Goal: Task Accomplishment & Management: Manage account settings

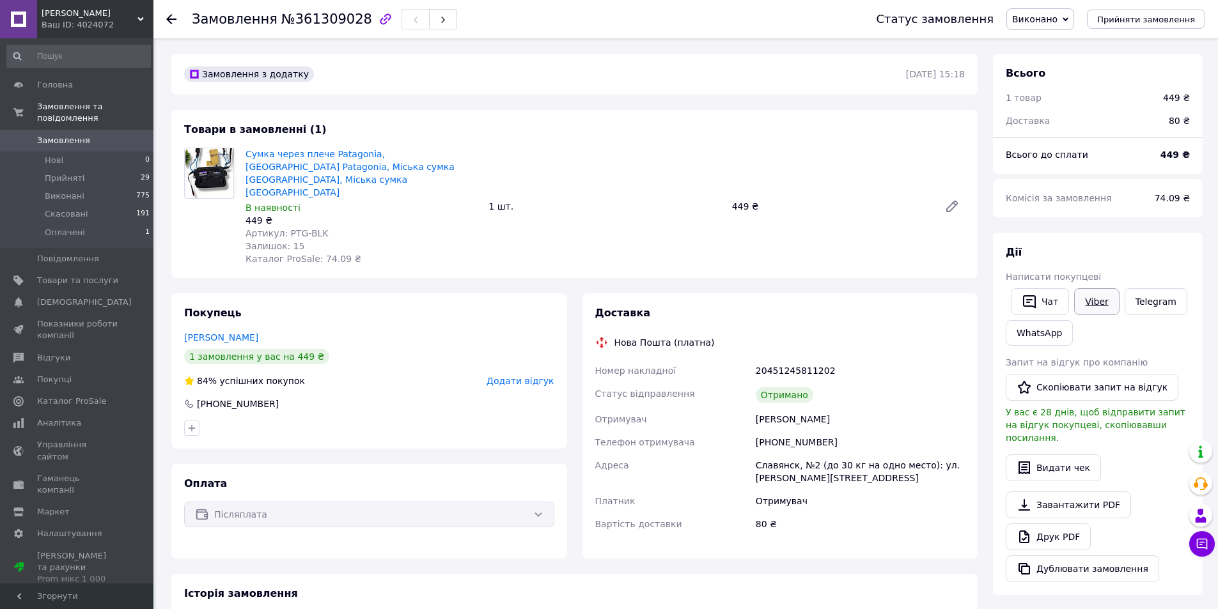
click at [1099, 297] on link "Viber" at bounding box center [1096, 301] width 45 height 27
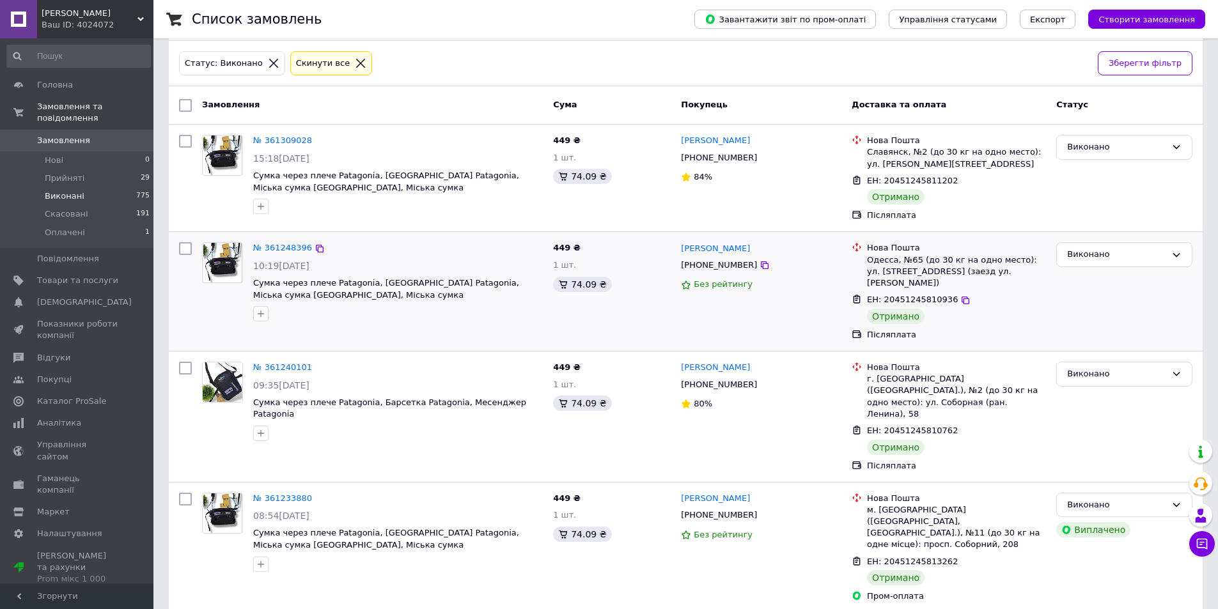
scroll to position [64, 0]
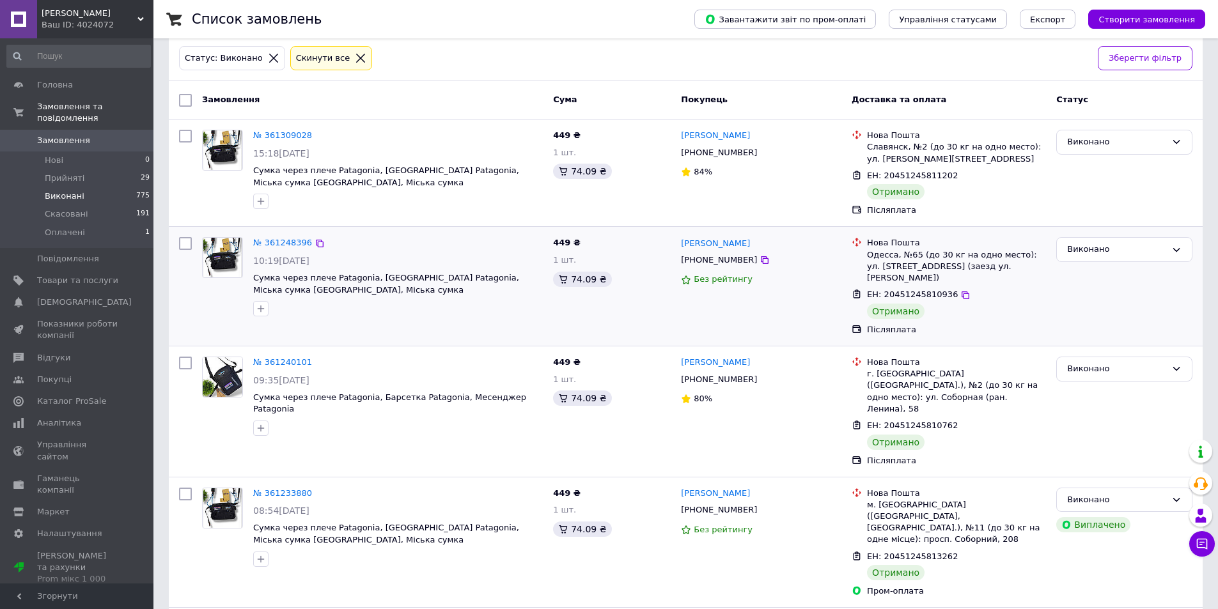
click at [232, 256] on img at bounding box center [222, 258] width 38 height 40
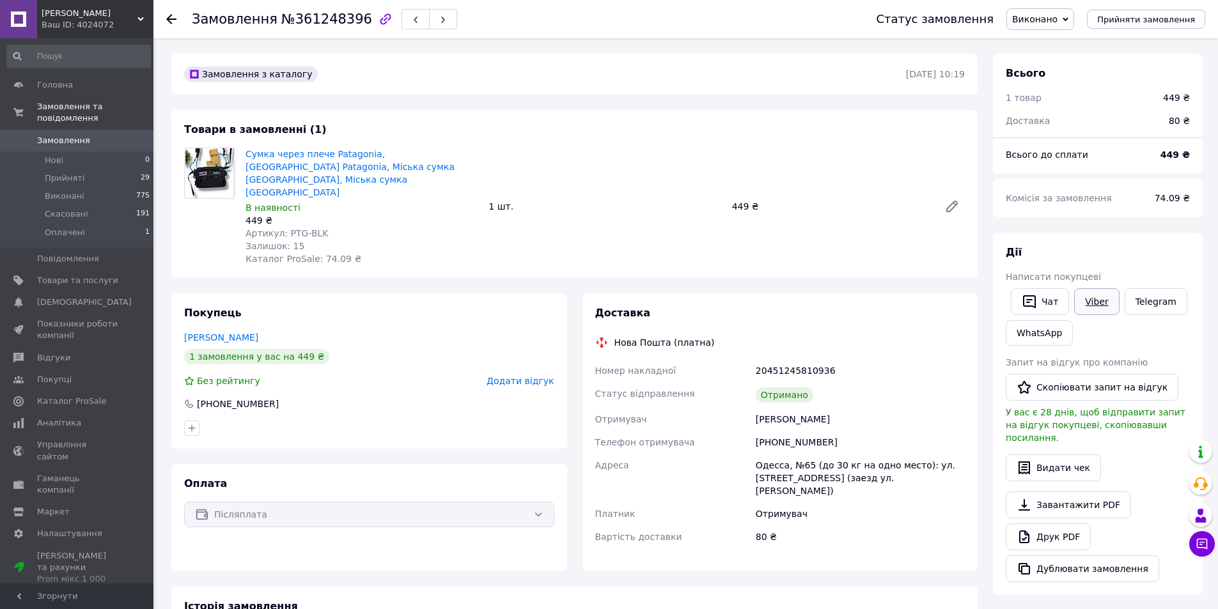
click at [1099, 295] on link "Viber" at bounding box center [1096, 301] width 45 height 27
click at [1074, 388] on button "Скопіювати запит на відгук" at bounding box center [1092, 387] width 173 height 27
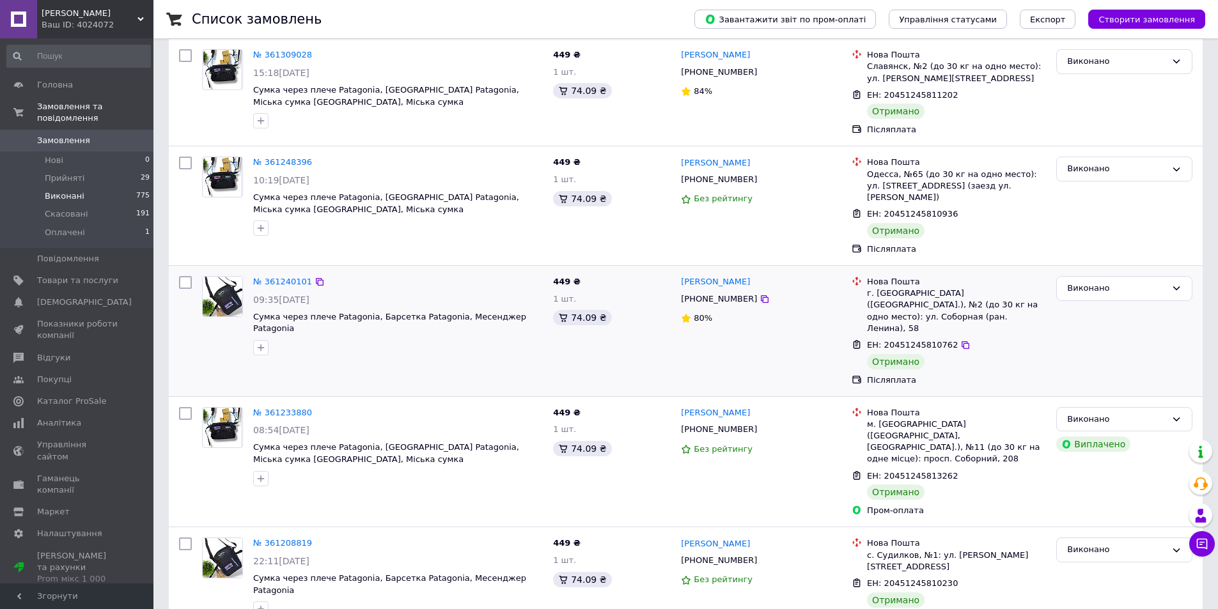
scroll to position [192, 0]
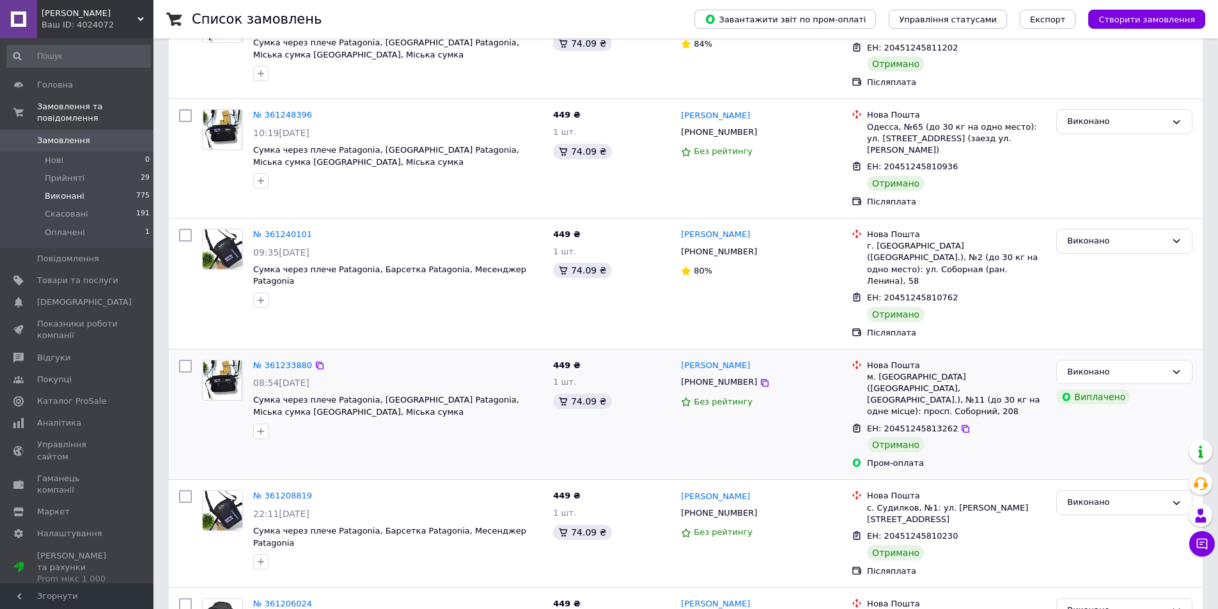
click at [217, 370] on img at bounding box center [222, 381] width 38 height 40
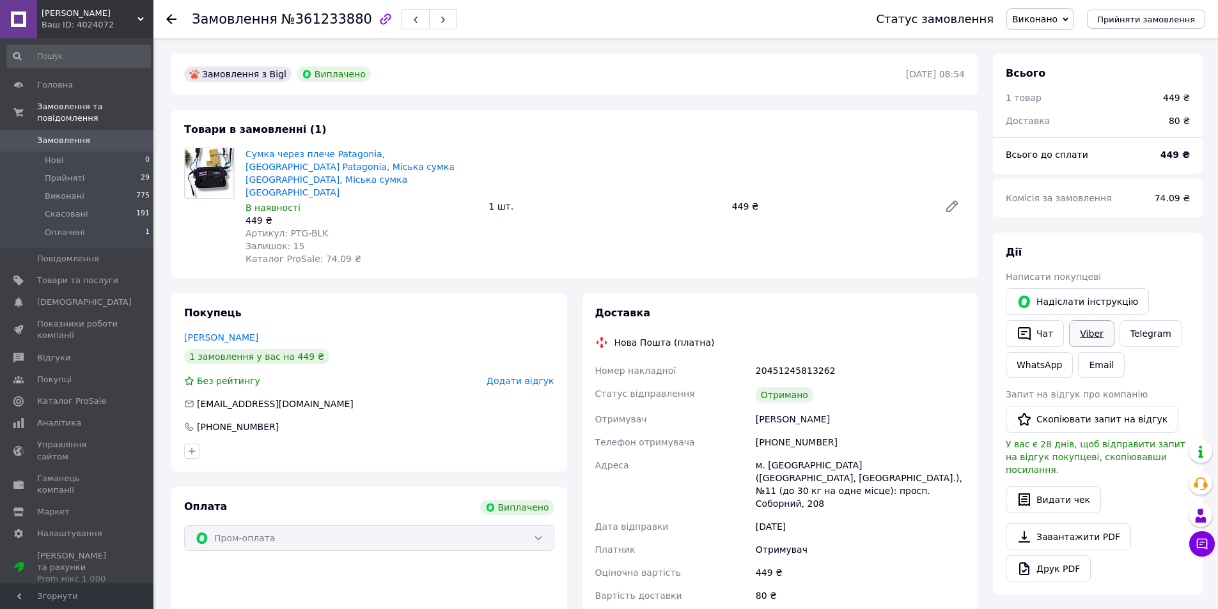
click at [1088, 334] on link "Viber" at bounding box center [1091, 333] width 45 height 27
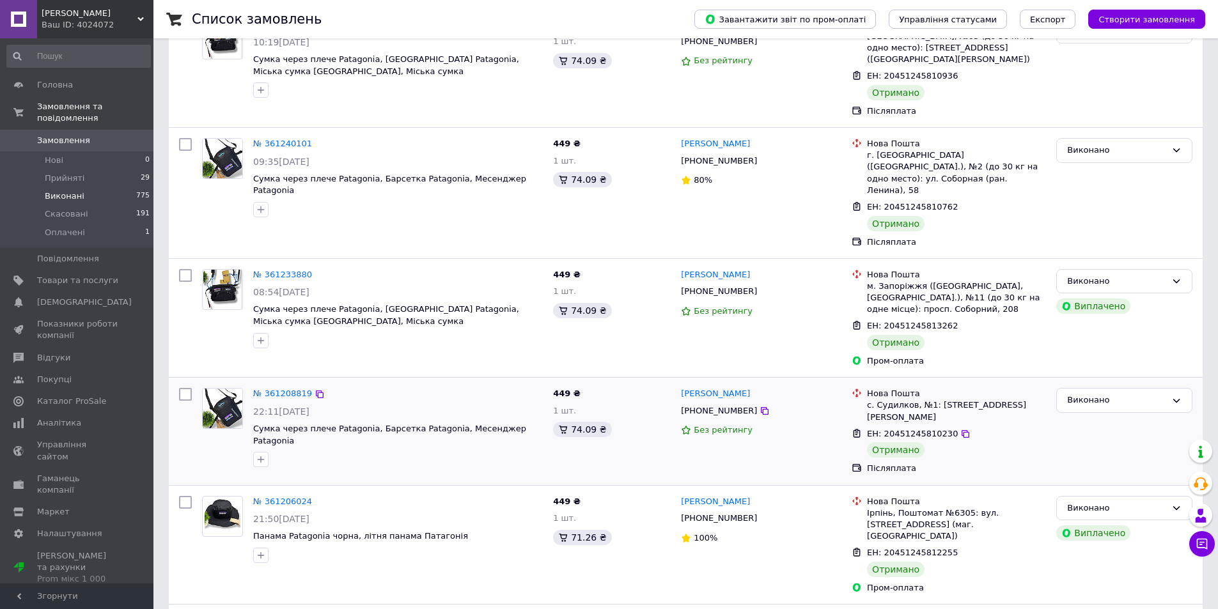
scroll to position [320, 0]
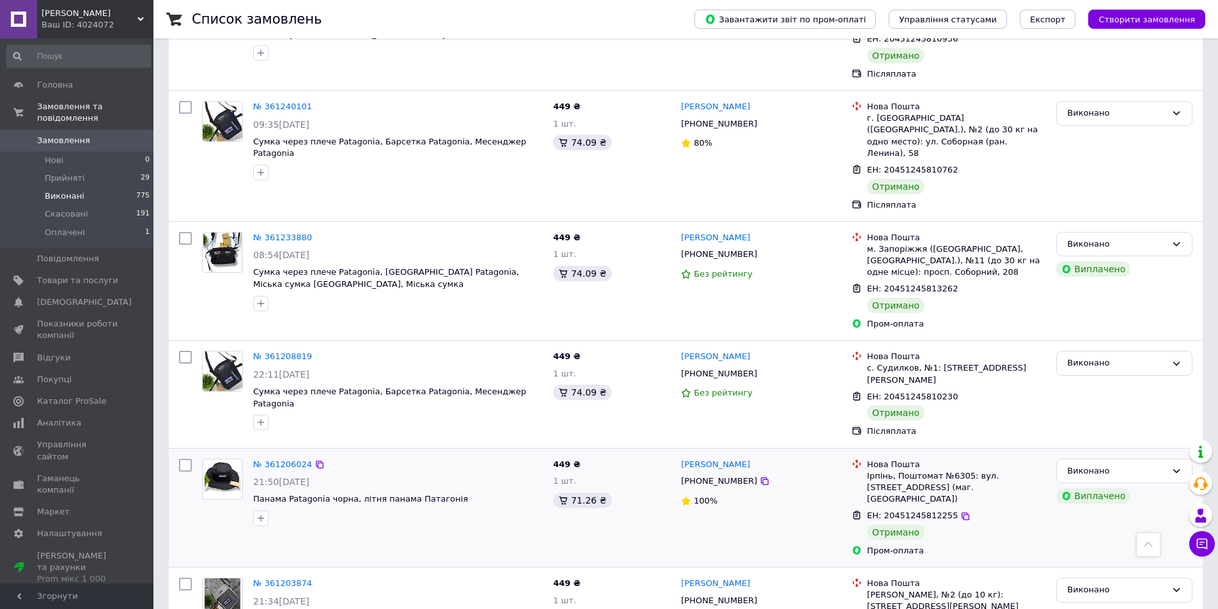
click at [219, 460] on img at bounding box center [223, 480] width 36 height 40
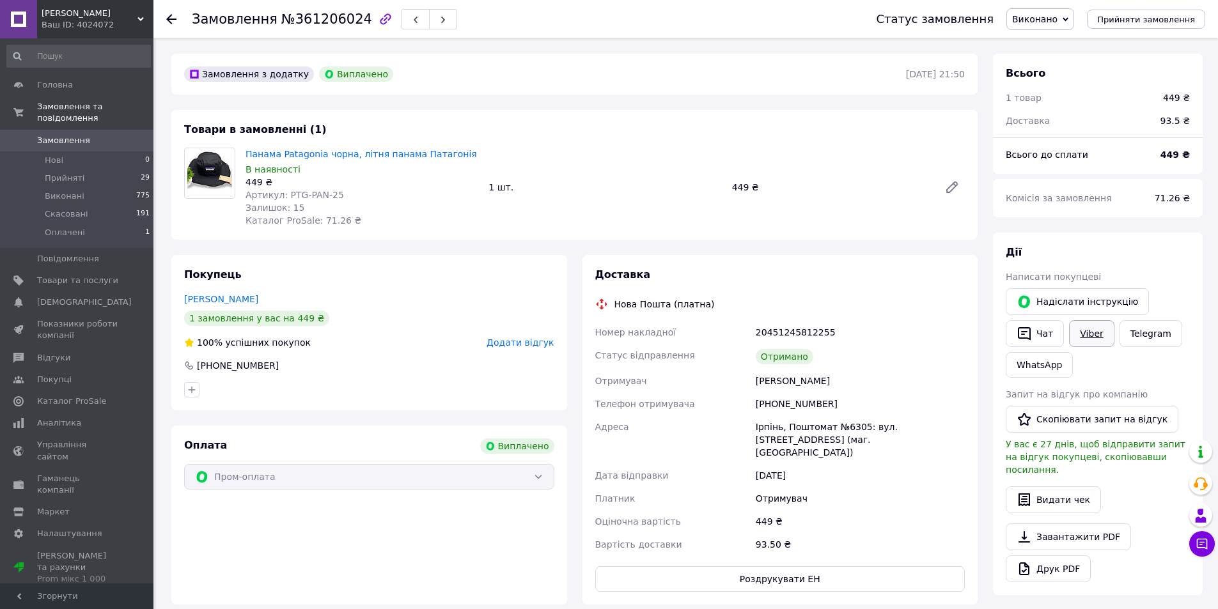
click at [1074, 333] on link "Viber" at bounding box center [1091, 333] width 45 height 27
click at [1055, 415] on button "Скопіювати запит на відгук" at bounding box center [1092, 419] width 173 height 27
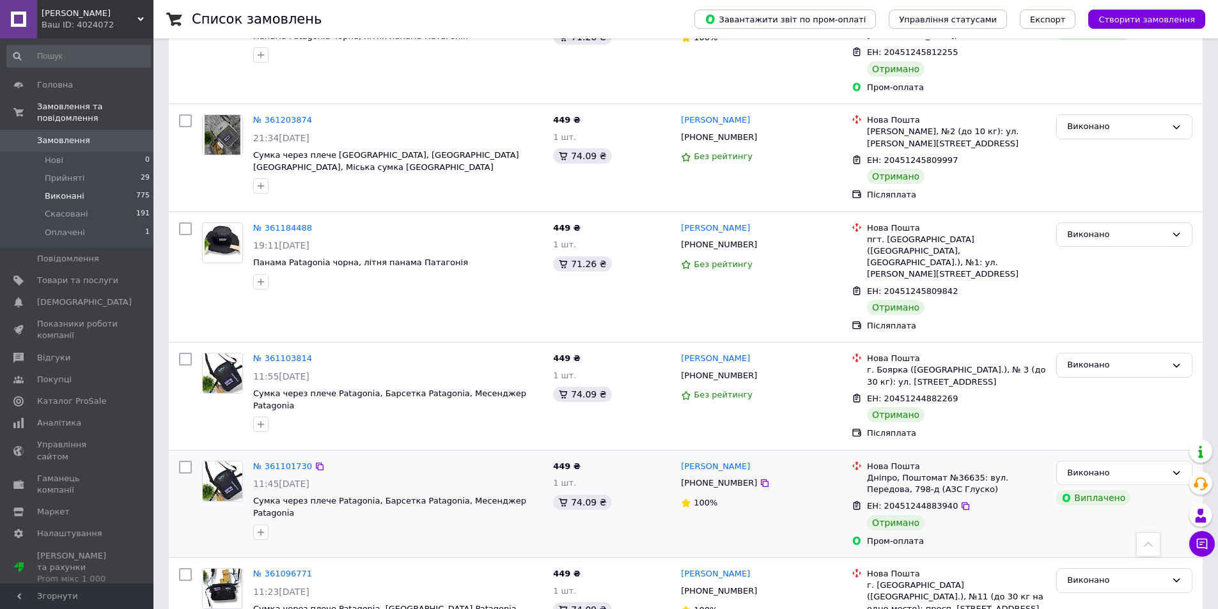
scroll to position [895, 0]
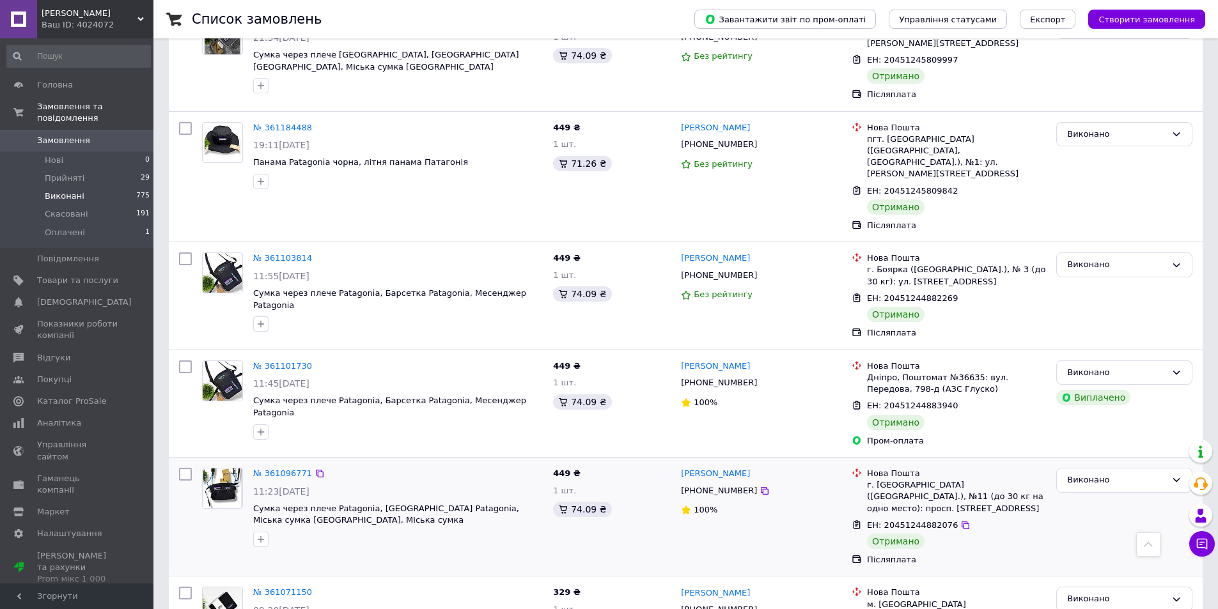
click at [230, 469] on img at bounding box center [222, 489] width 38 height 40
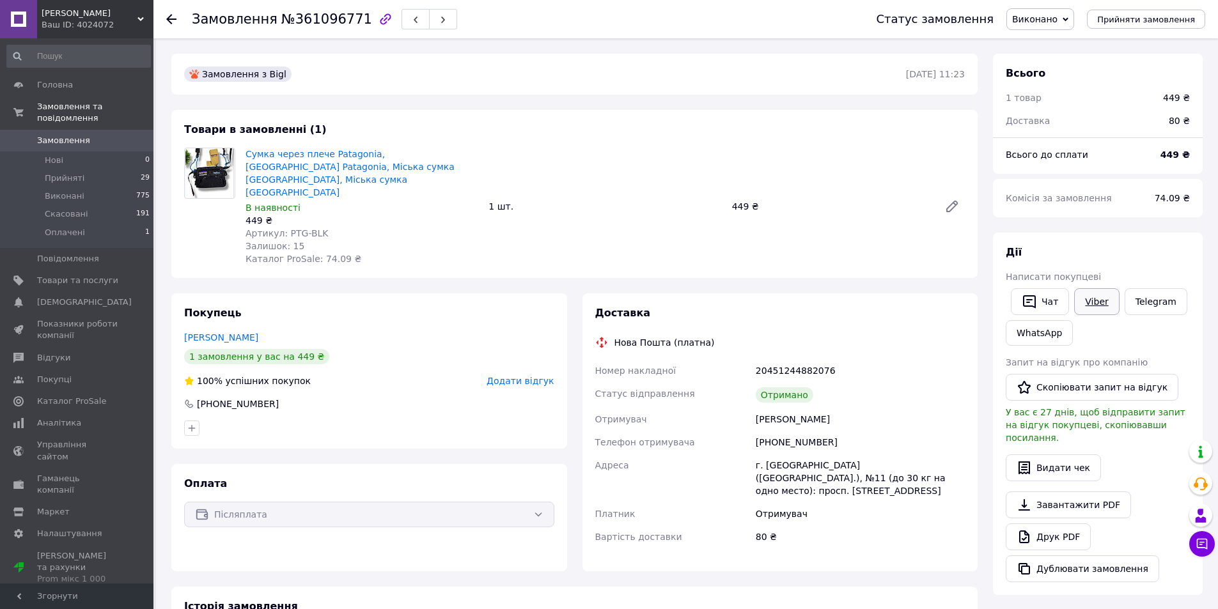
click at [1094, 308] on link "Viber" at bounding box center [1096, 301] width 45 height 27
click at [1078, 391] on button "Скопіювати запит на відгук" at bounding box center [1092, 387] width 173 height 27
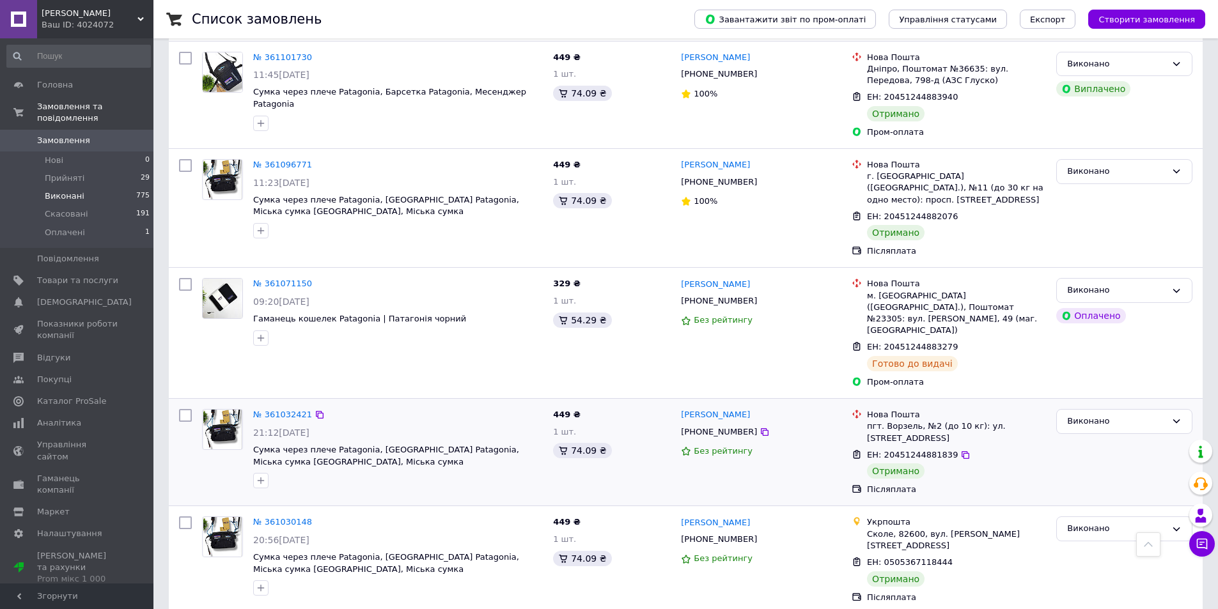
scroll to position [1215, 0]
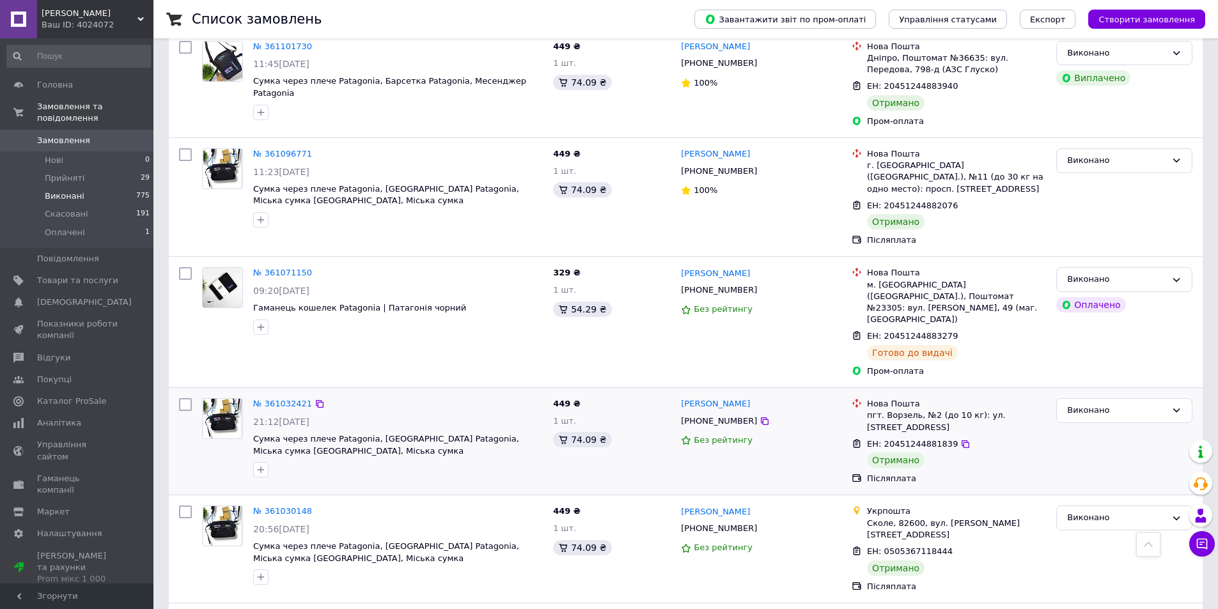
click at [226, 399] on img at bounding box center [222, 419] width 38 height 40
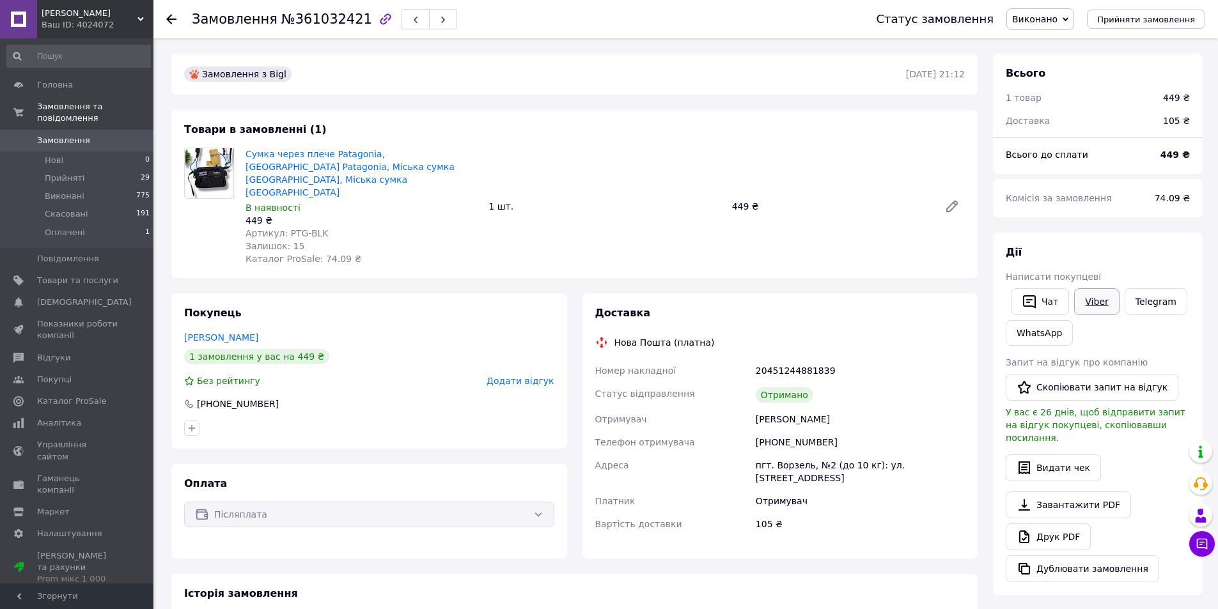
click at [1087, 300] on link "Viber" at bounding box center [1096, 301] width 45 height 27
click at [1064, 388] on button "Скопіювати запит на відгук" at bounding box center [1092, 387] width 173 height 27
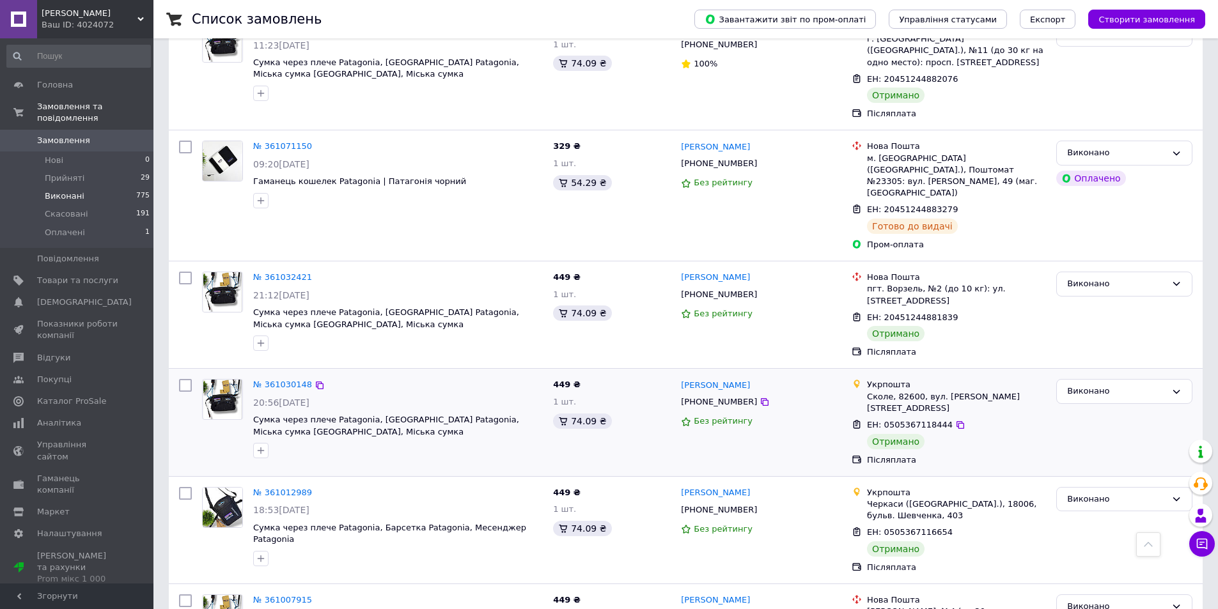
scroll to position [1343, 0]
click at [236, 379] on img at bounding box center [222, 399] width 38 height 40
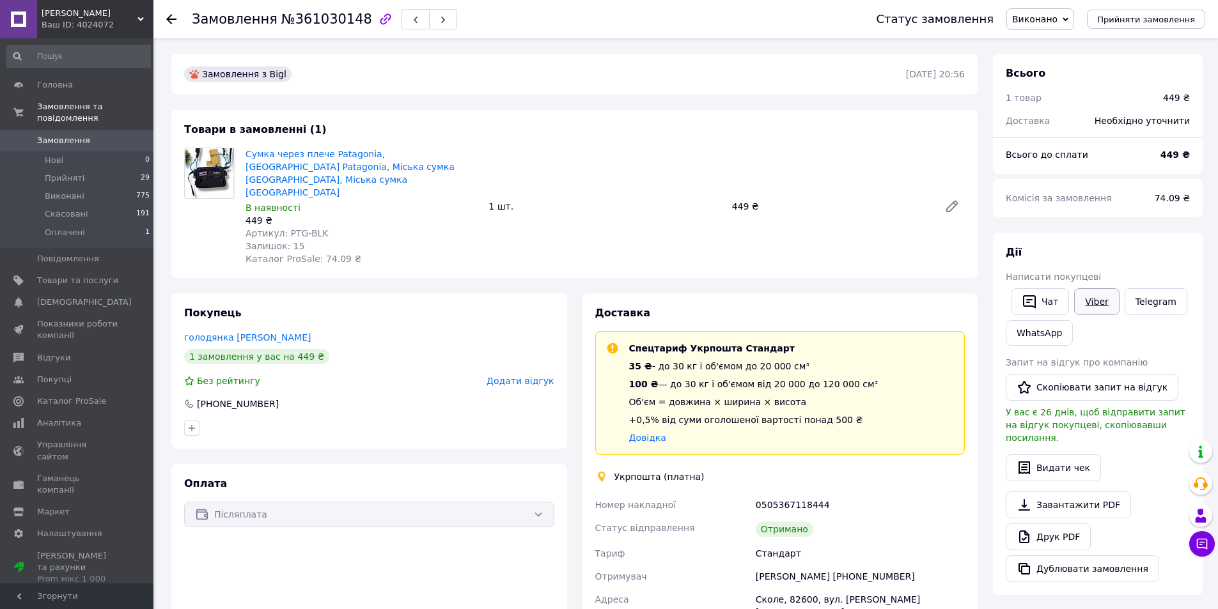
click at [1091, 301] on link "Viber" at bounding box center [1096, 301] width 45 height 27
click at [1122, 396] on button "Скопіювати запит на відгук" at bounding box center [1092, 387] width 173 height 27
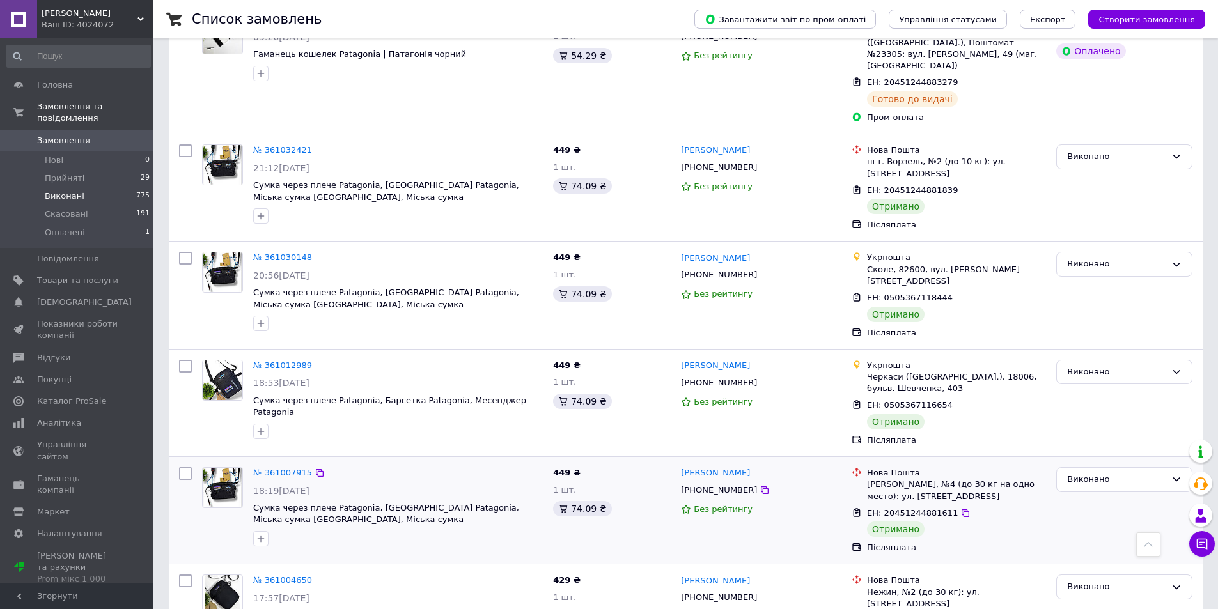
scroll to position [1471, 0]
click at [228, 466] on img at bounding box center [222, 486] width 38 height 40
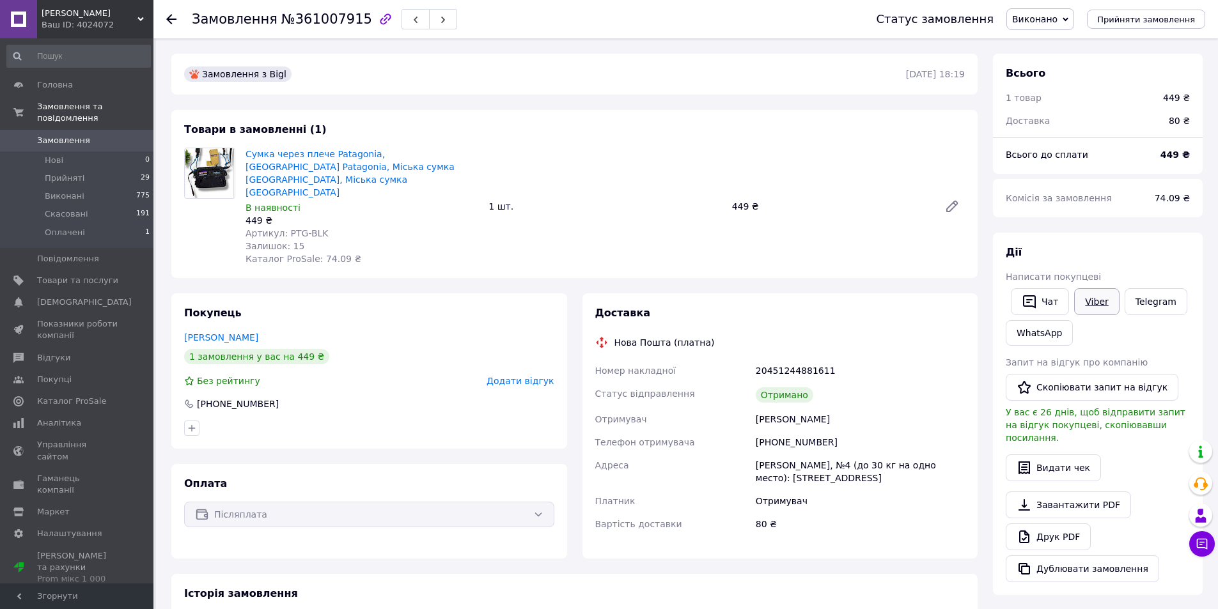
click at [1085, 302] on link "Viber" at bounding box center [1096, 301] width 45 height 27
click at [1051, 381] on button "Скопіювати запит на відгук" at bounding box center [1092, 387] width 173 height 27
click at [432, 240] on div "Залишок: 15" at bounding box center [362, 246] width 233 height 13
click at [137, 169] on li "Прийняті 29" at bounding box center [78, 178] width 157 height 18
